Goal: Information Seeking & Learning: Learn about a topic

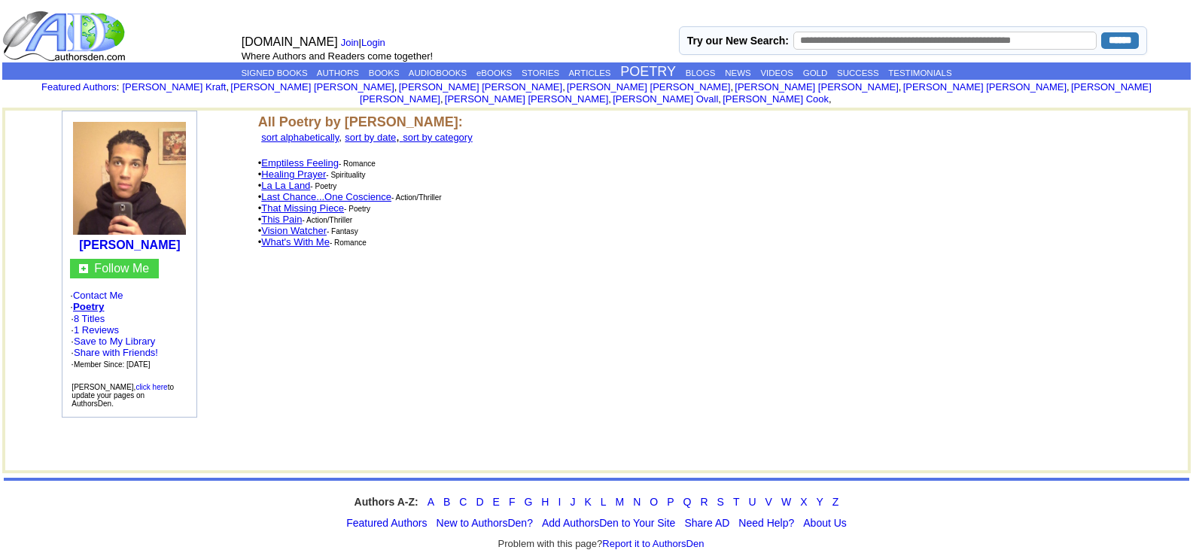
click at [310, 157] on link "Emptiless Feeling" at bounding box center [300, 162] width 78 height 11
click at [283, 180] on link "La La Land" at bounding box center [285, 185] width 49 height 11
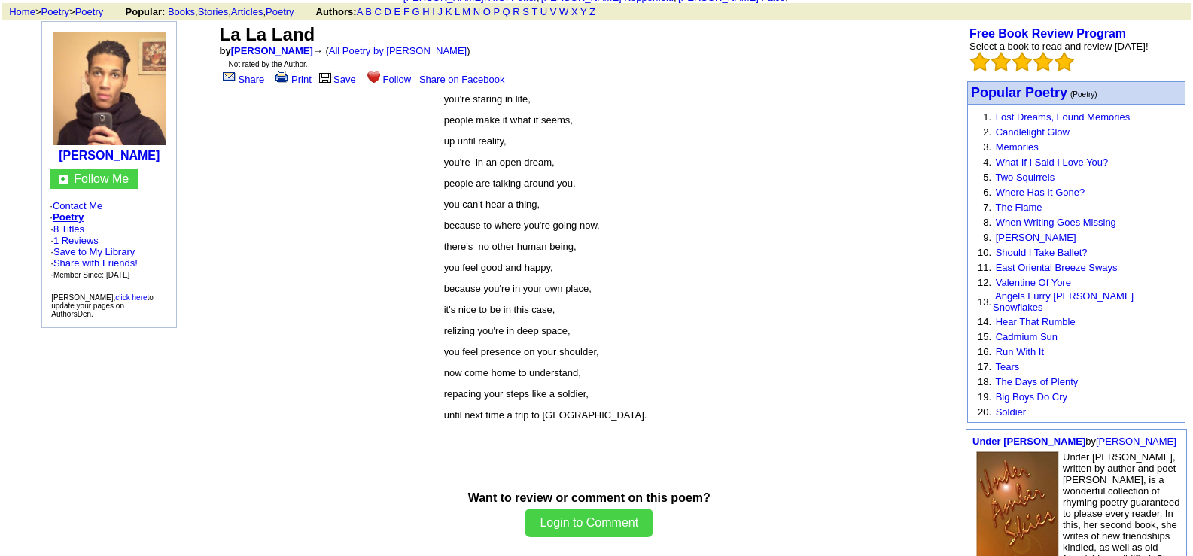
scroll to position [75, 0]
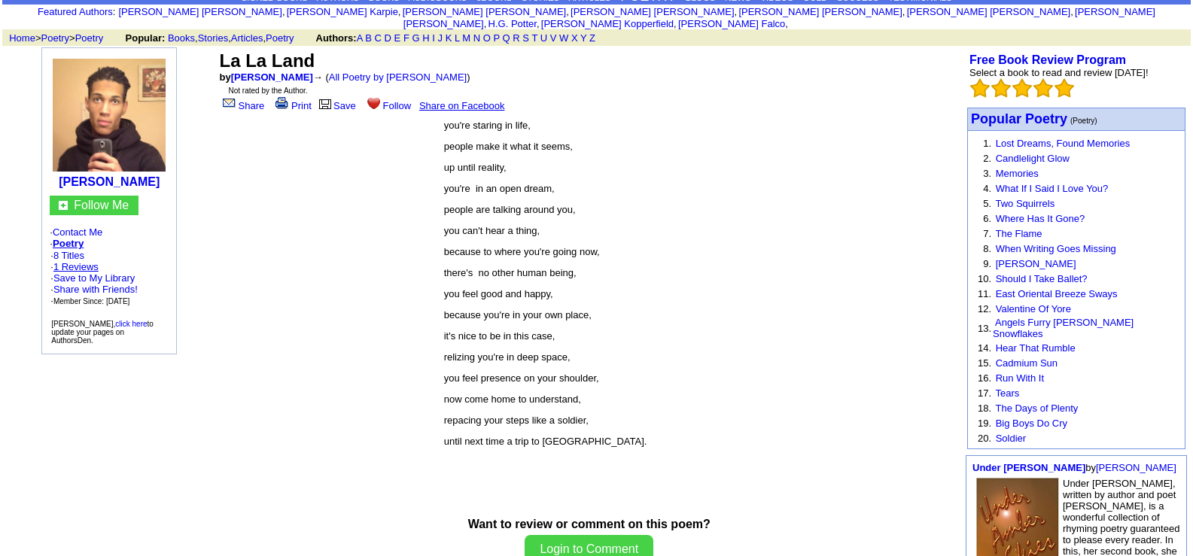
click at [90, 262] on link "1 Reviews" at bounding box center [75, 266] width 45 height 11
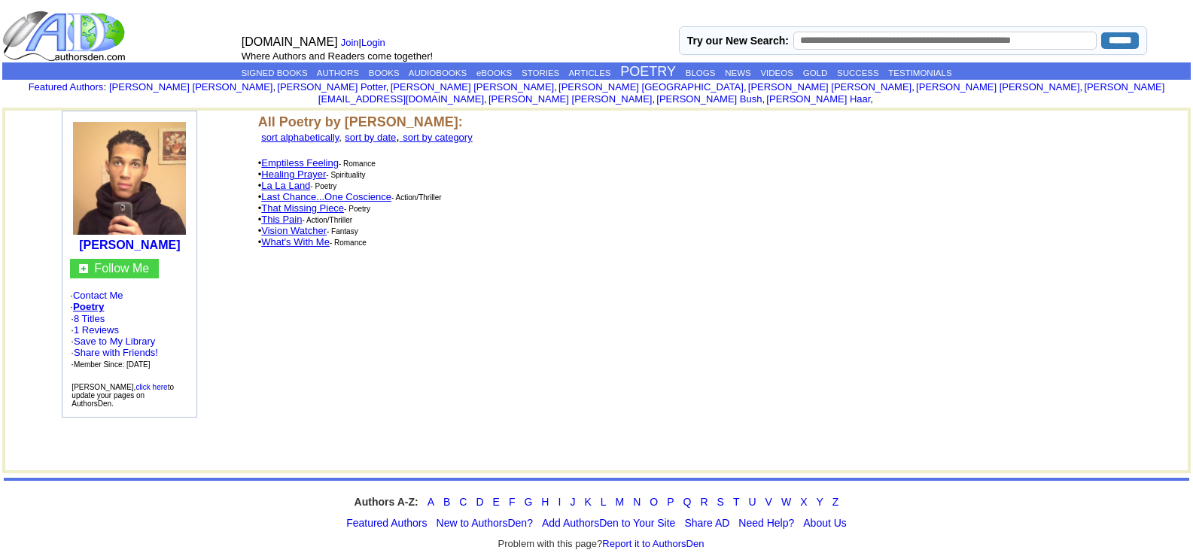
click at [299, 191] on link "Last Chance...One Coscience" at bounding box center [326, 196] width 130 height 11
click at [292, 214] on link "This Pain" at bounding box center [281, 219] width 41 height 11
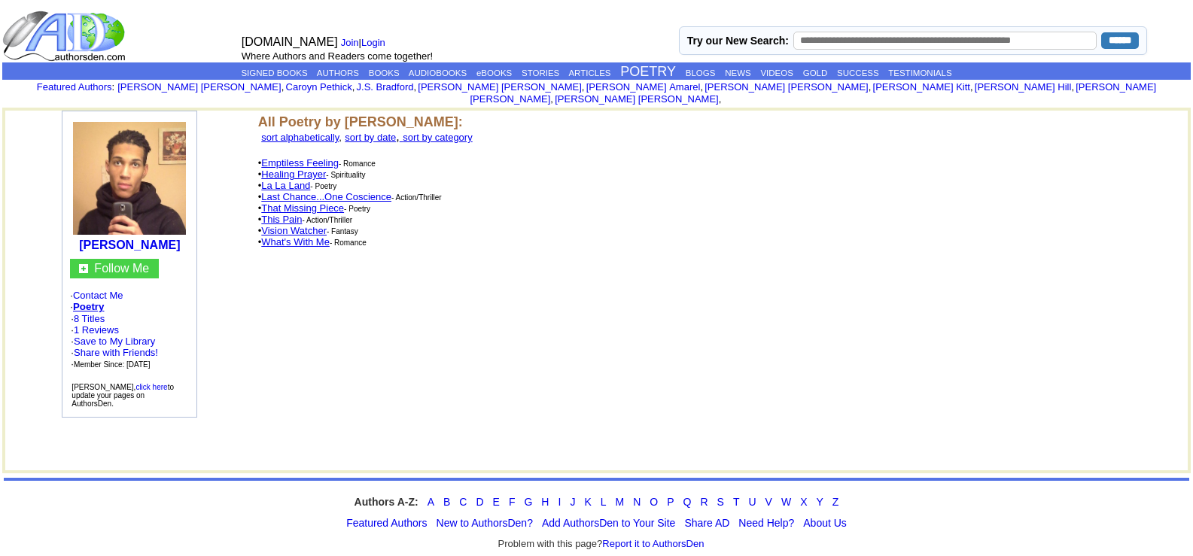
click at [306, 225] on link "Vision Watcher" at bounding box center [294, 230] width 66 height 11
click at [111, 239] on b "[PERSON_NAME]" at bounding box center [129, 245] width 101 height 13
click at [587, 120] on td "All Poetry by Jamar L Mckeithen: sort alphabetically , sort by date , sort by c…" at bounding box center [707, 188] width 904 height 154
click at [396, 132] on font "sort by date" at bounding box center [370, 137] width 51 height 11
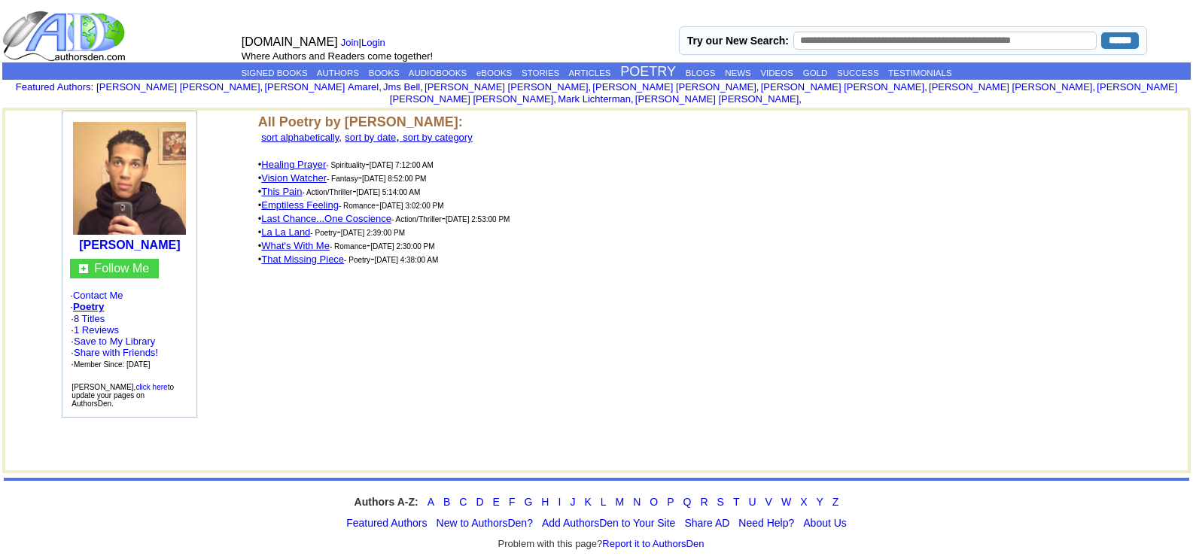
click at [323, 254] on link "That Missing Piece" at bounding box center [302, 259] width 83 height 11
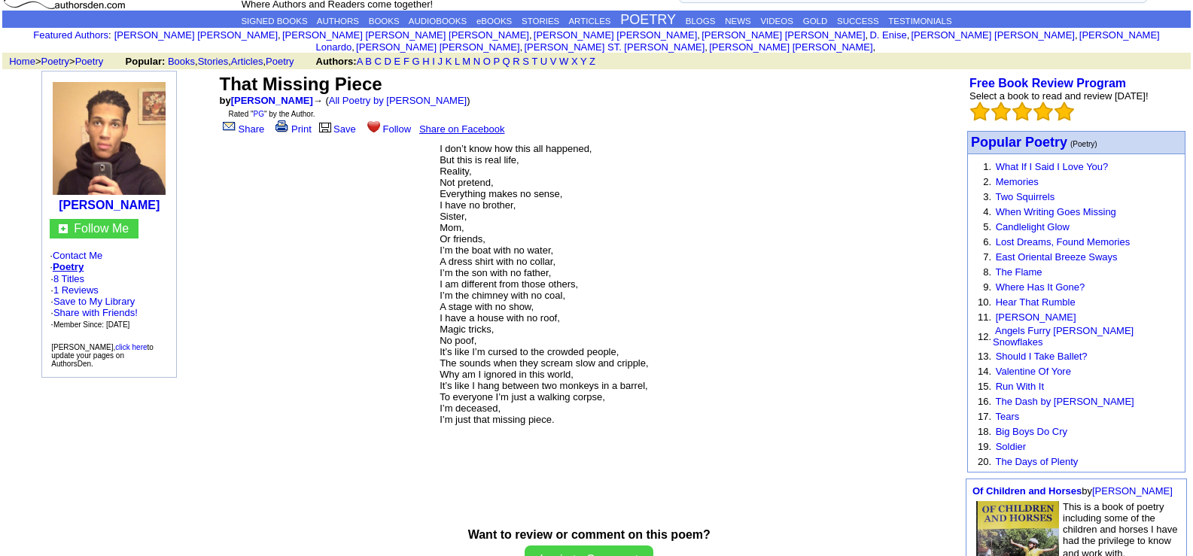
scroll to position [75, 0]
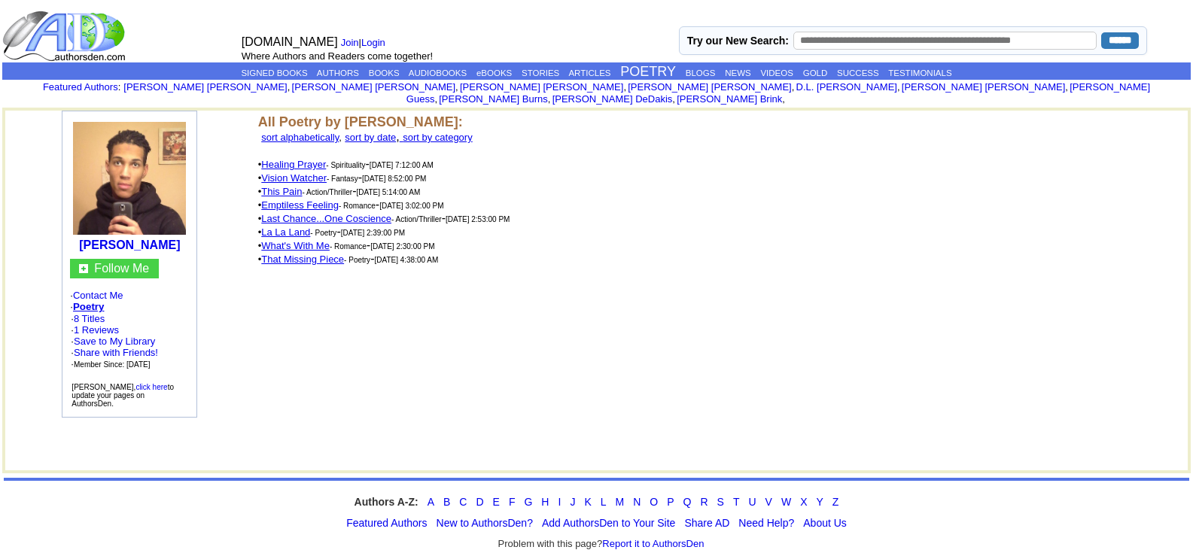
click at [292, 240] on link "What's With Me" at bounding box center [295, 245] width 69 height 11
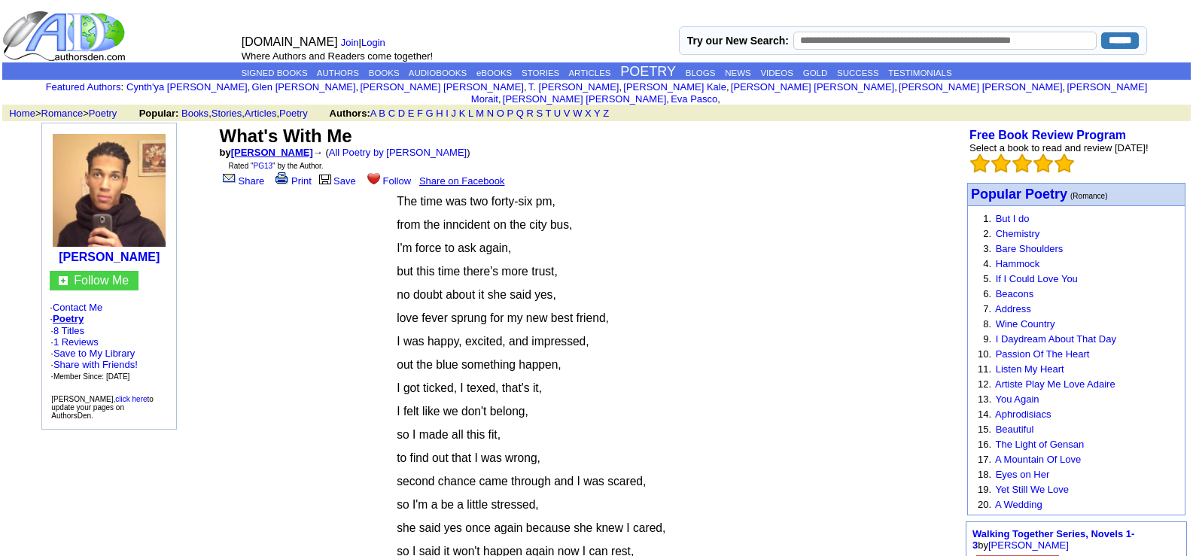
click at [294, 147] on link "[PERSON_NAME]" at bounding box center [272, 152] width 82 height 11
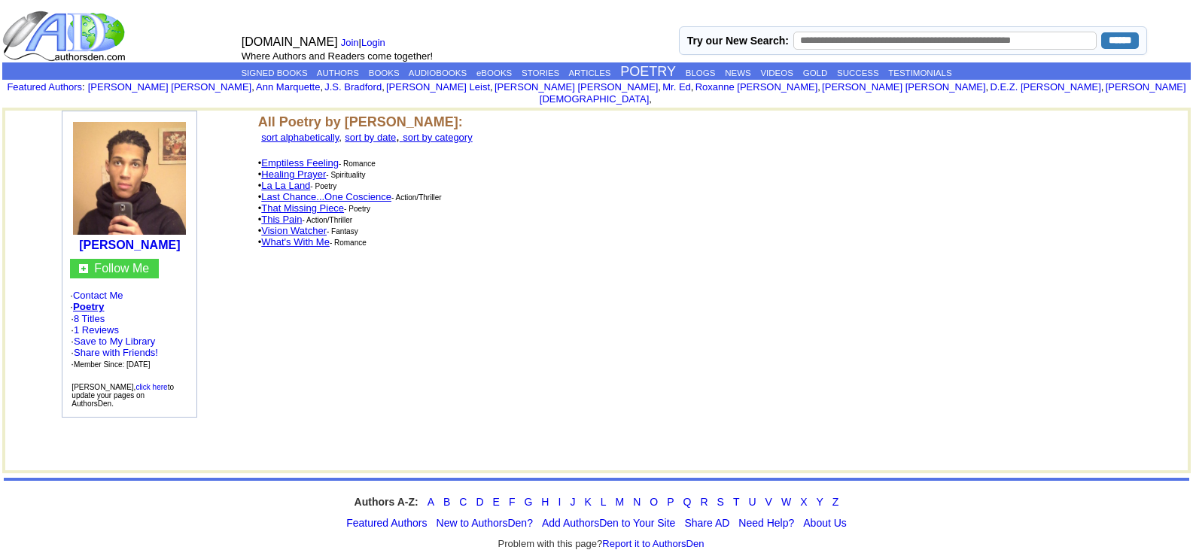
click at [286, 180] on link "La La Land" at bounding box center [285, 185] width 49 height 11
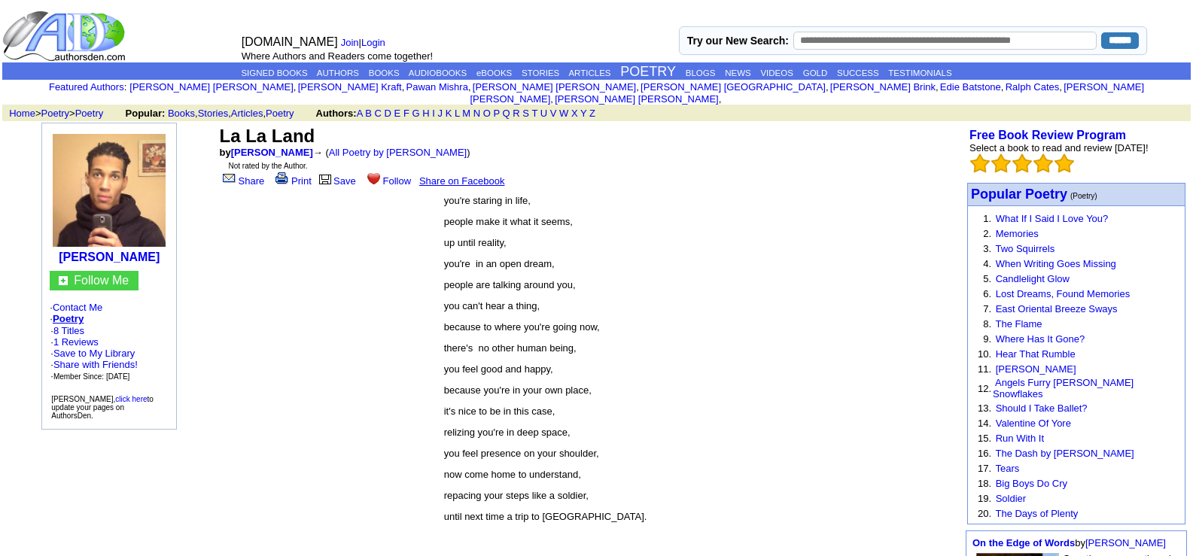
scroll to position [75, 0]
